Goal: Task Accomplishment & Management: Manage account settings

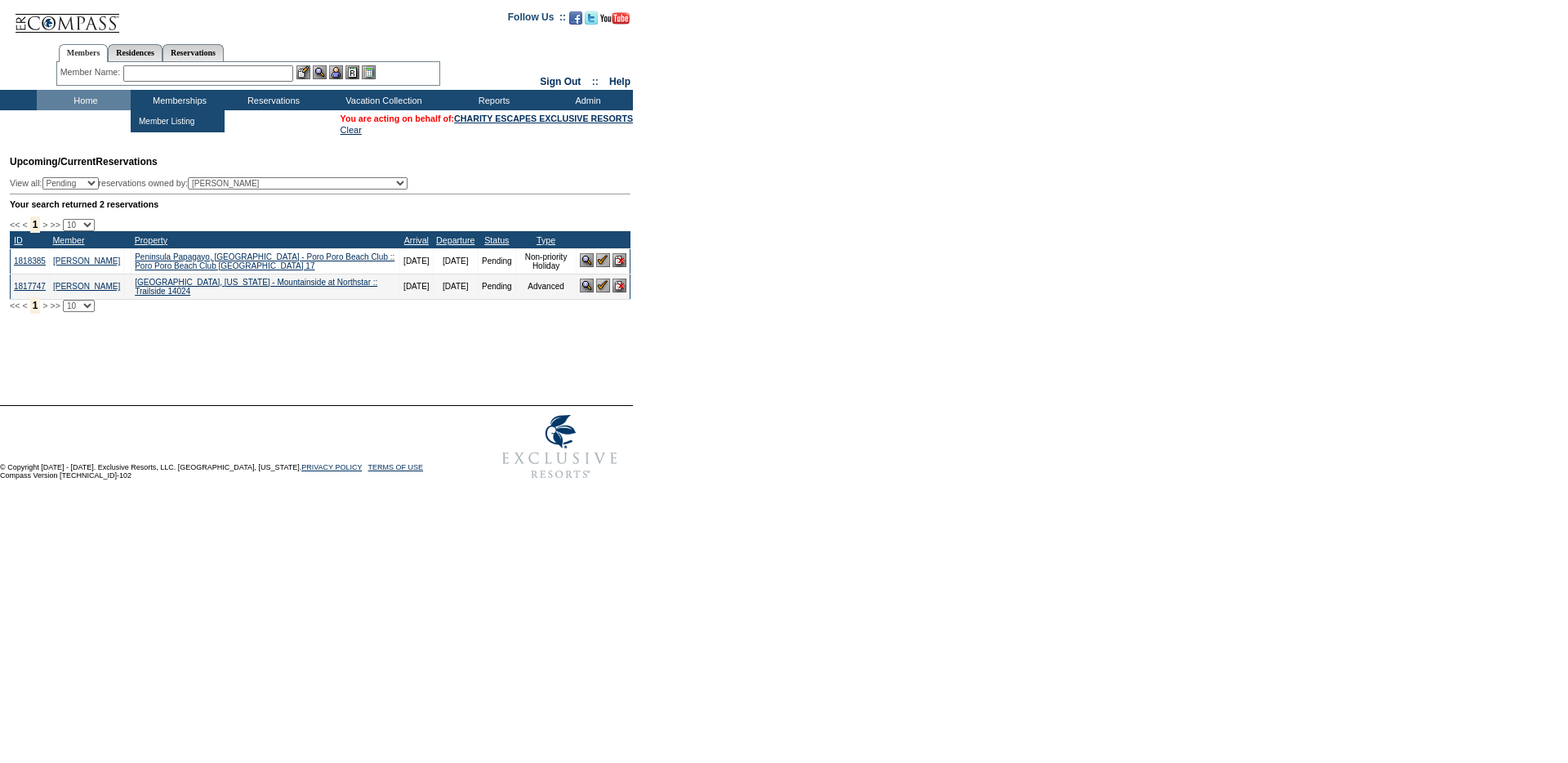
click at [176, 70] on input "text" at bounding box center [208, 74] width 170 height 17
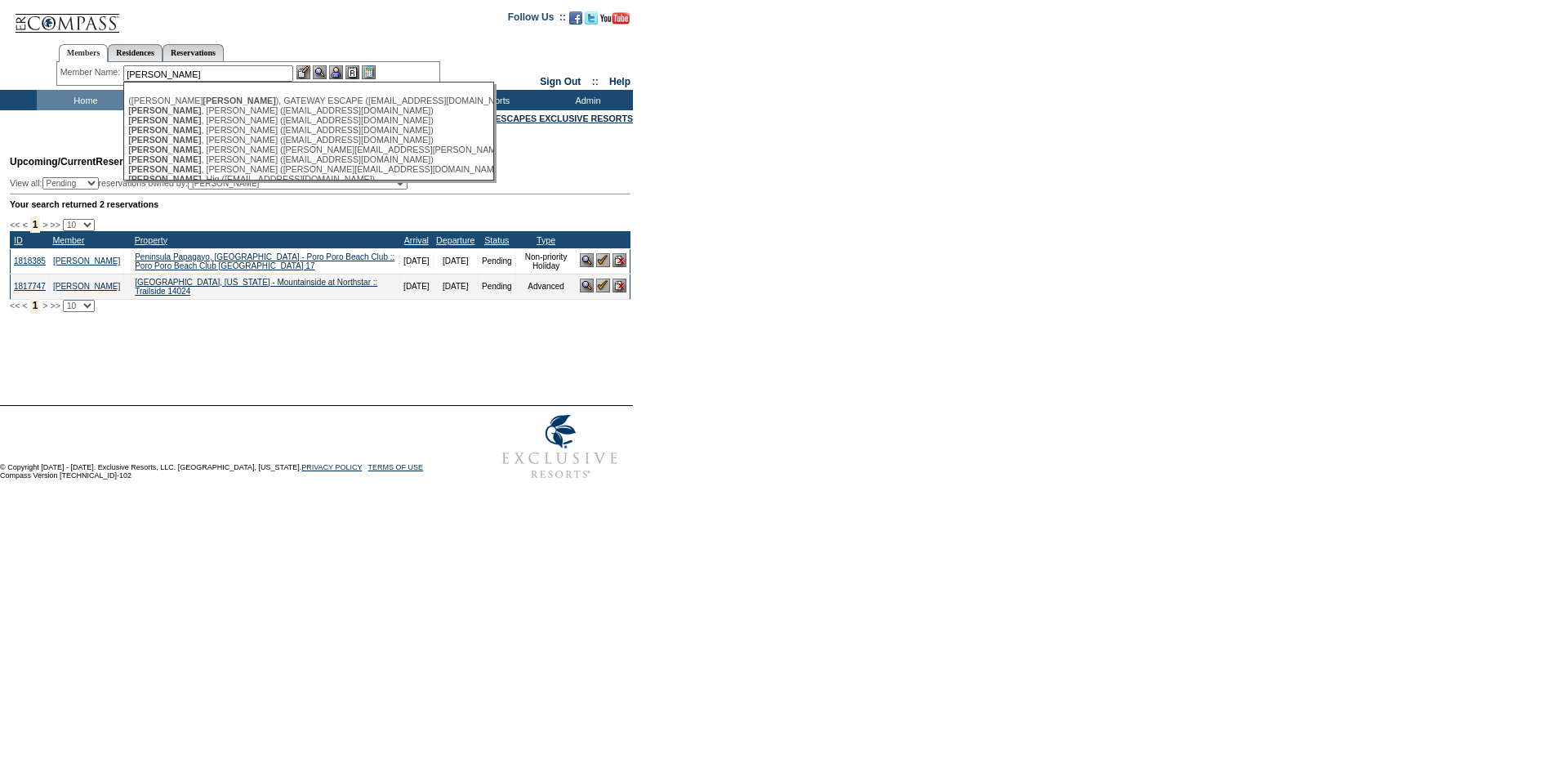
type input "[PERSON_NAME]"
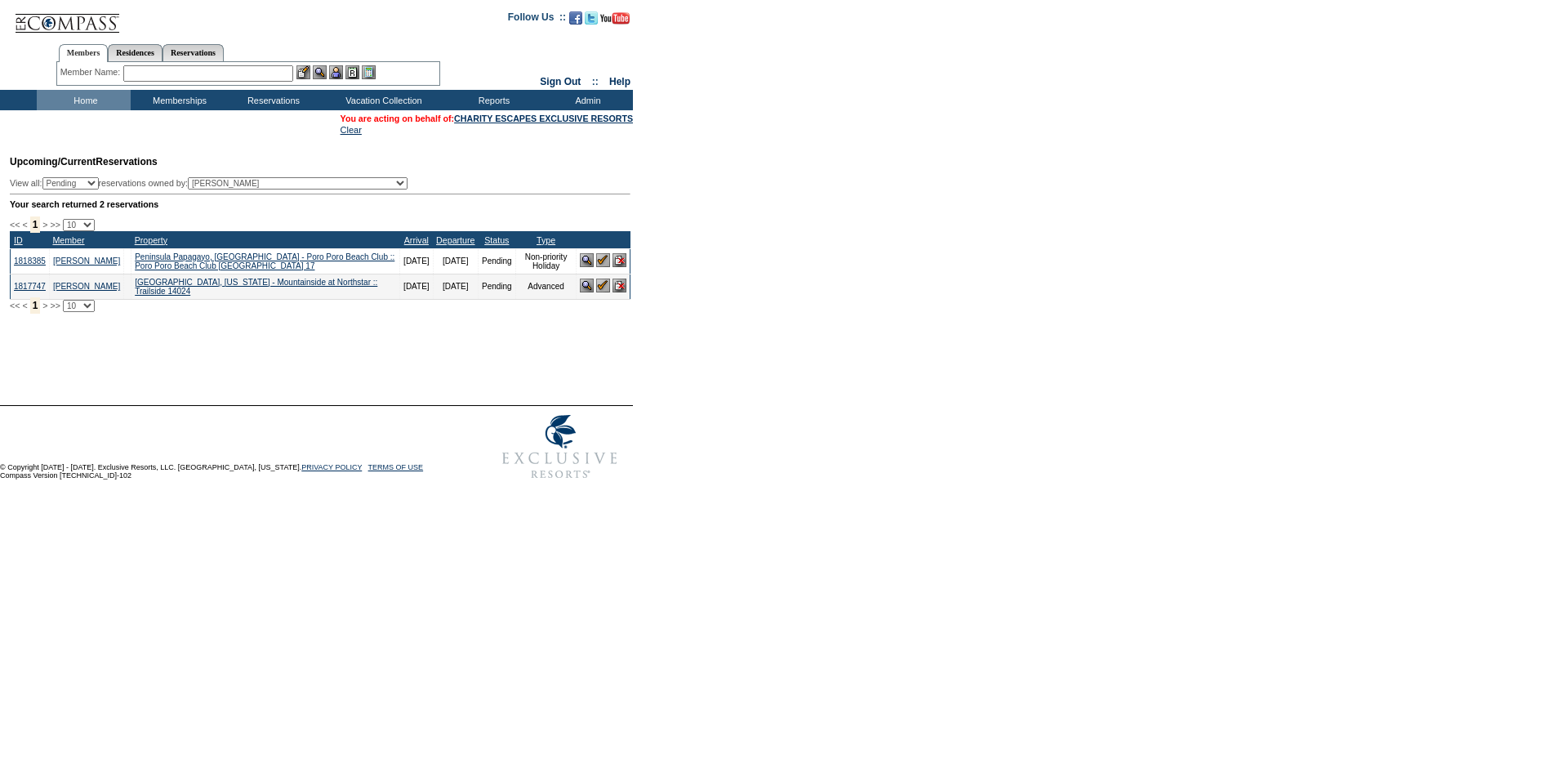
click at [256, 80] on input "text" at bounding box center [208, 74] width 170 height 17
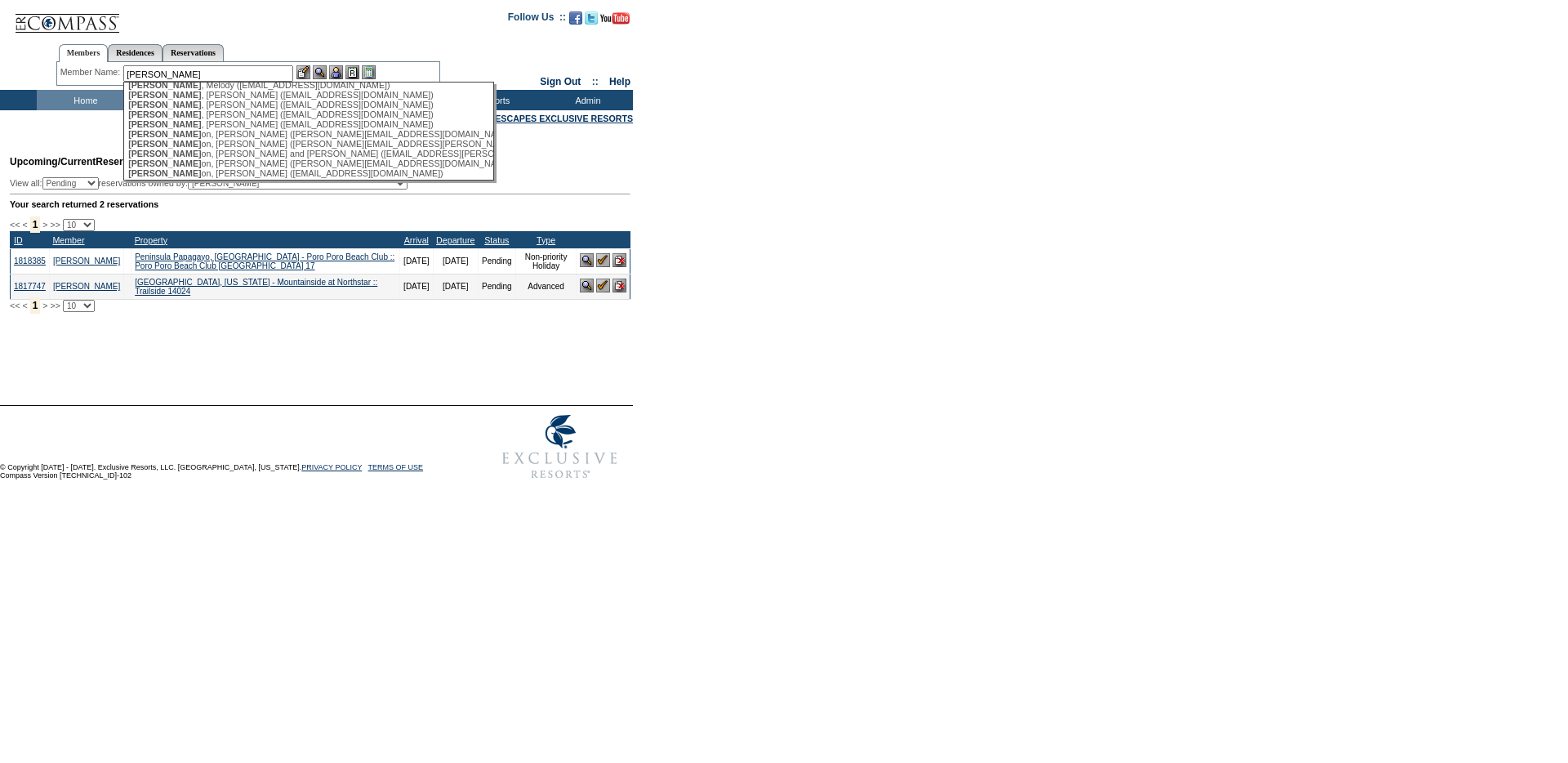
scroll to position [167, 0]
click at [247, 105] on div "Roberts , Tamara (tamrob1030@gmail.com)" at bounding box center [308, 100] width 359 height 10
type input "Roberts, Tamara (tamrob1030@gmail.com)"
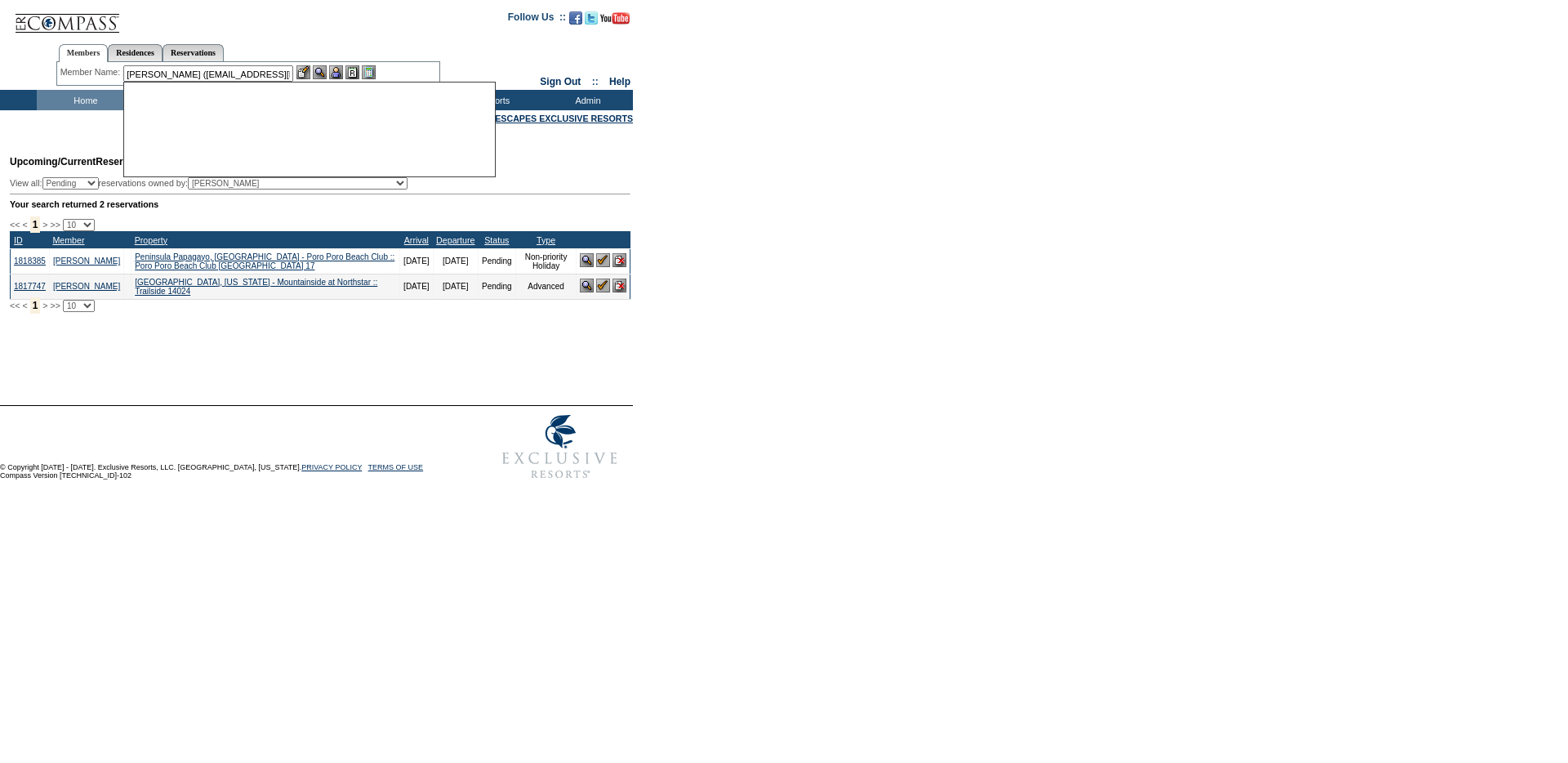
scroll to position [0, 0]
click at [340, 74] on img at bounding box center [336, 72] width 14 height 14
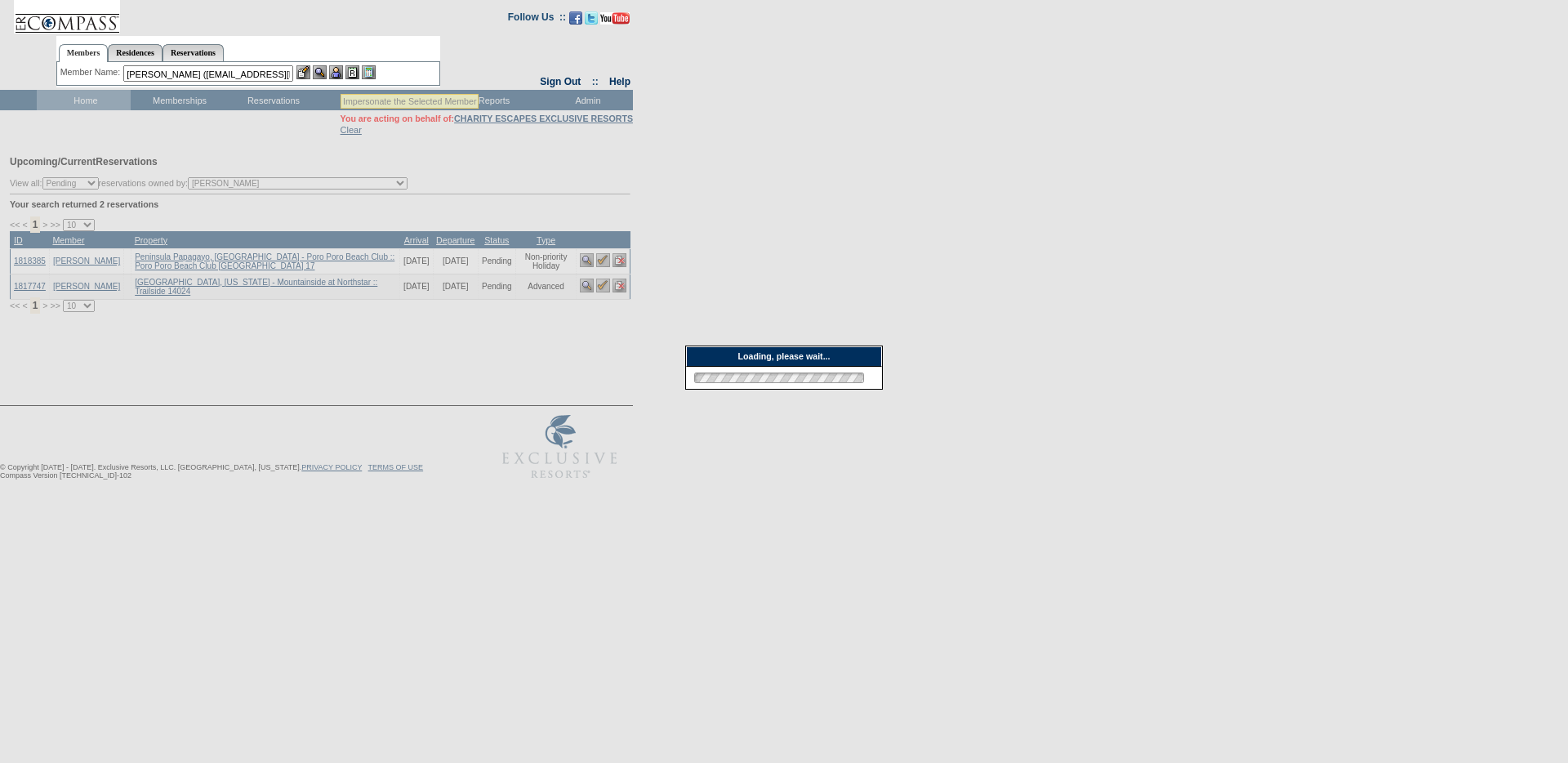
click at [309, 74] on img at bounding box center [303, 72] width 14 height 14
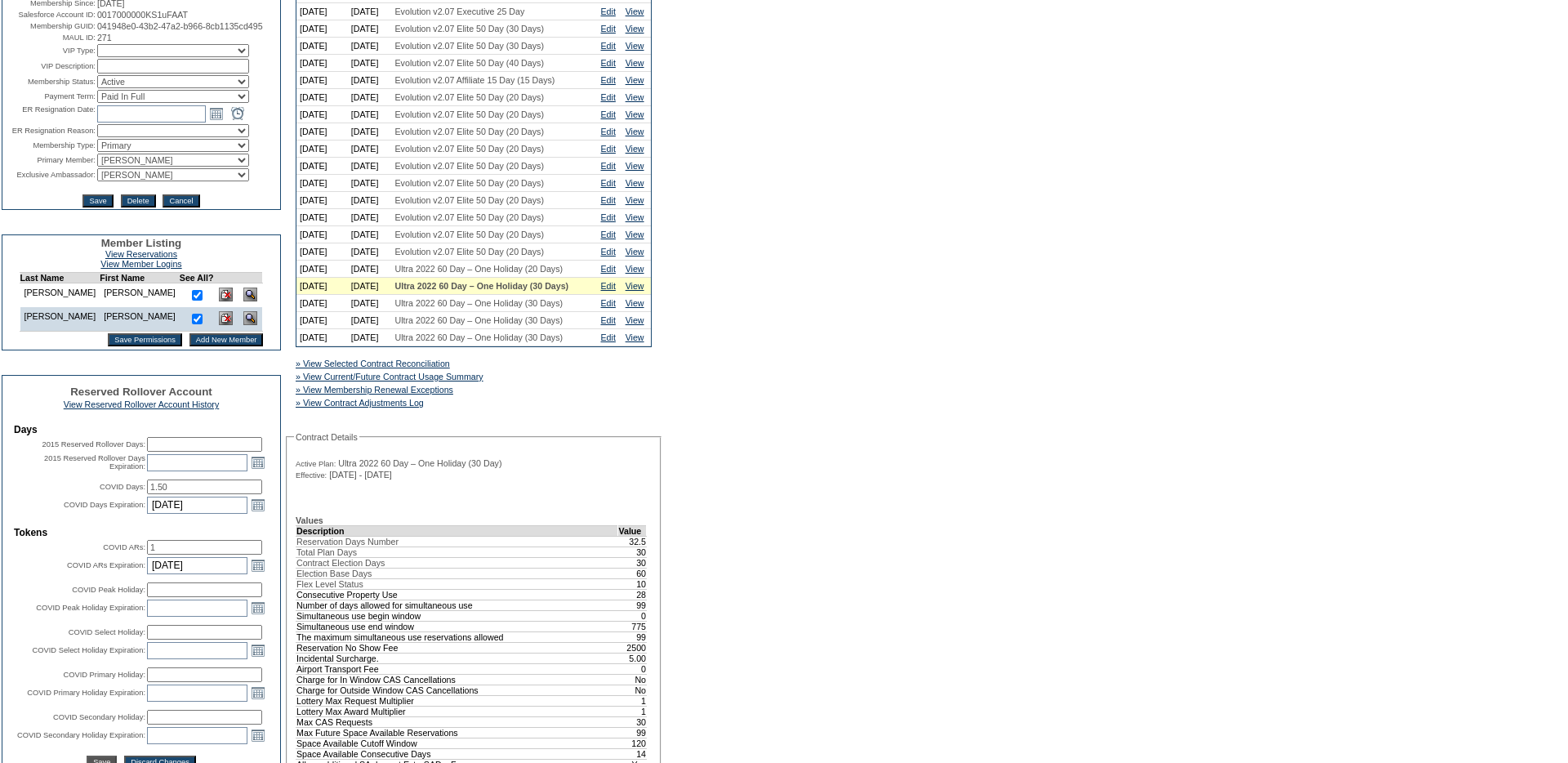
scroll to position [220, 0]
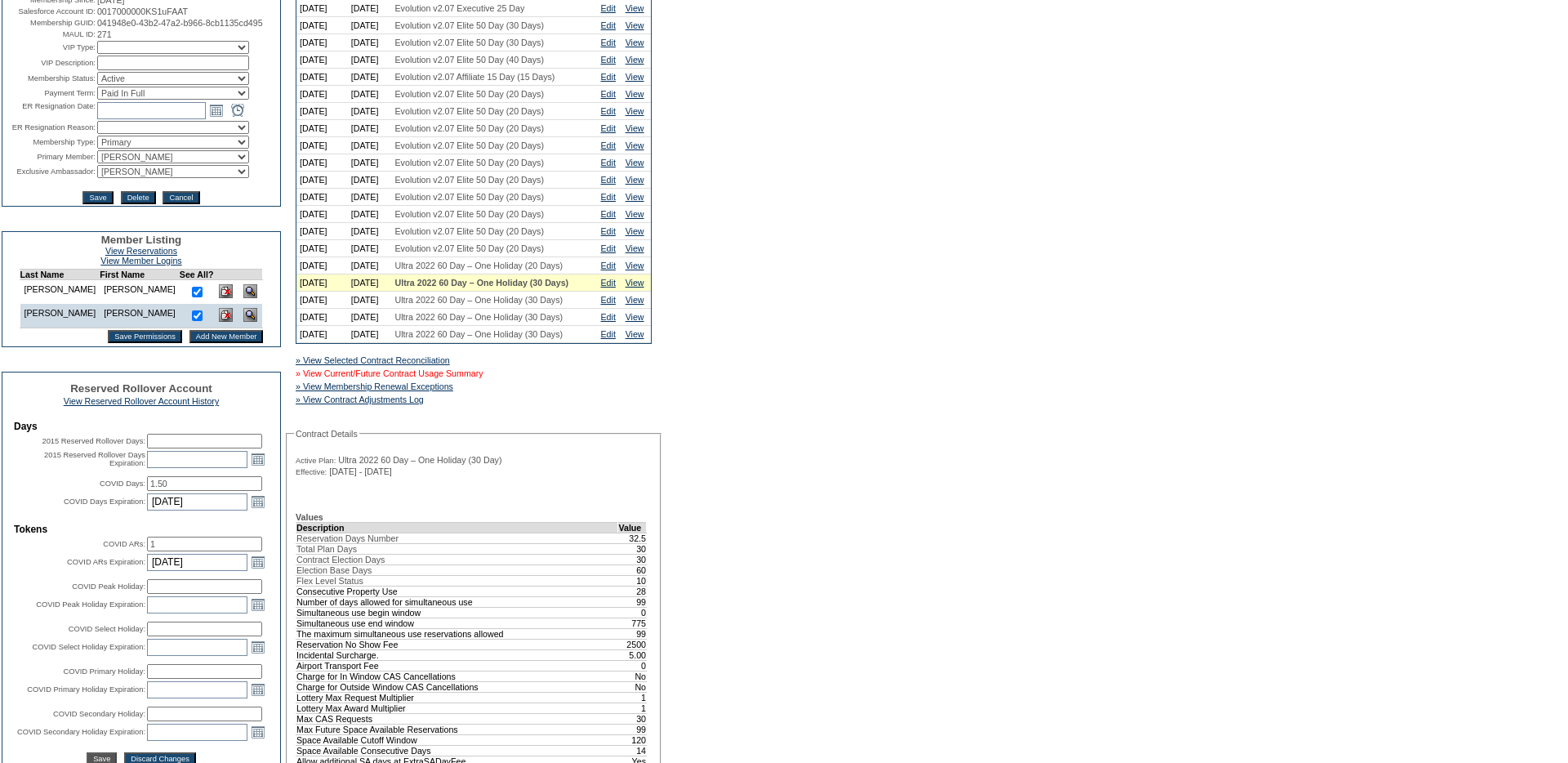
click at [450, 379] on link "» View Current/Future Contract Usage Summary" at bounding box center [389, 373] width 187 height 10
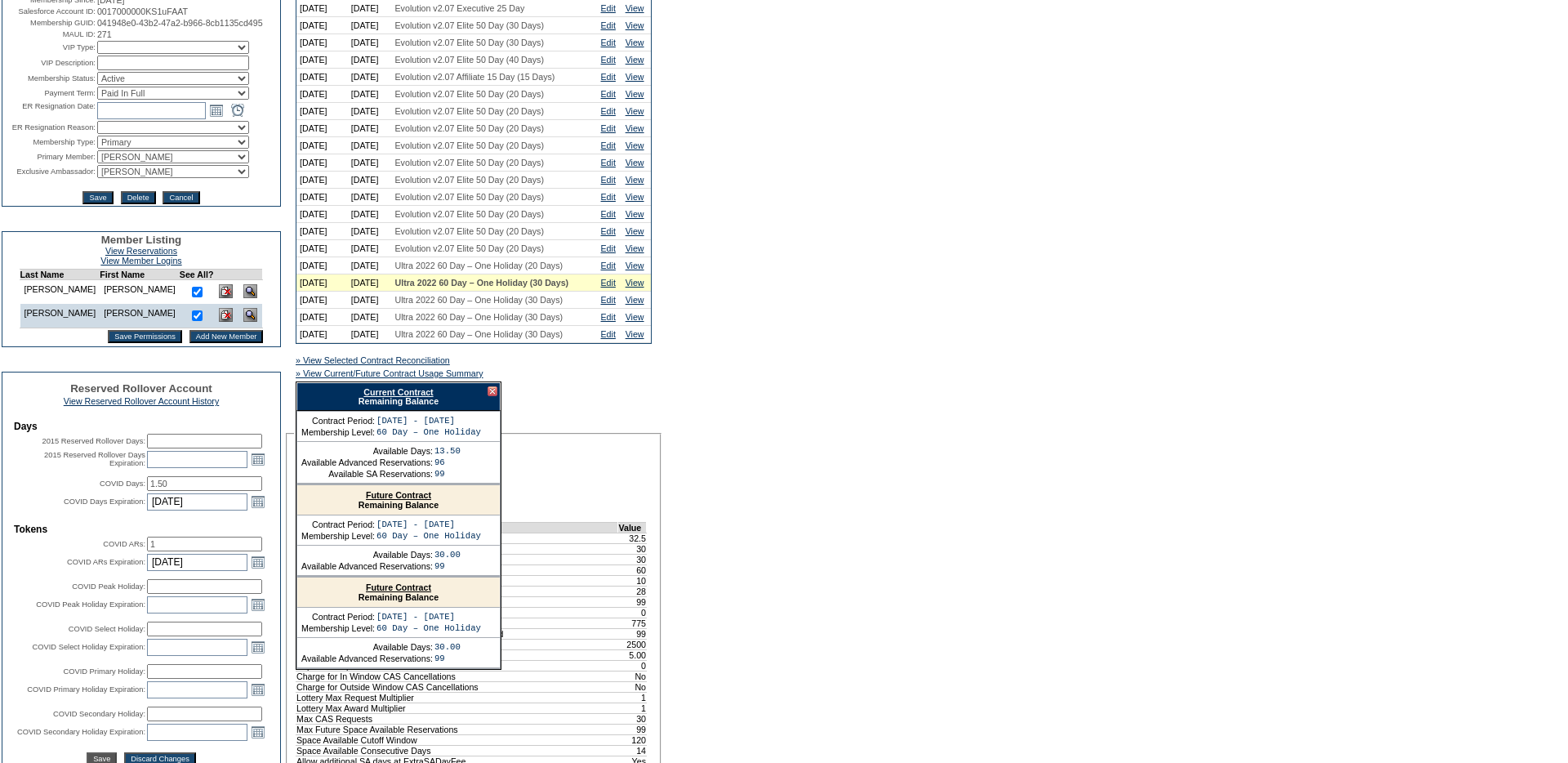
click at [392, 397] on link "Current Contract" at bounding box center [398, 392] width 69 height 10
click at [613, 287] on link "Edit" at bounding box center [609, 283] width 15 height 10
